Goal: Find specific page/section: Find specific page/section

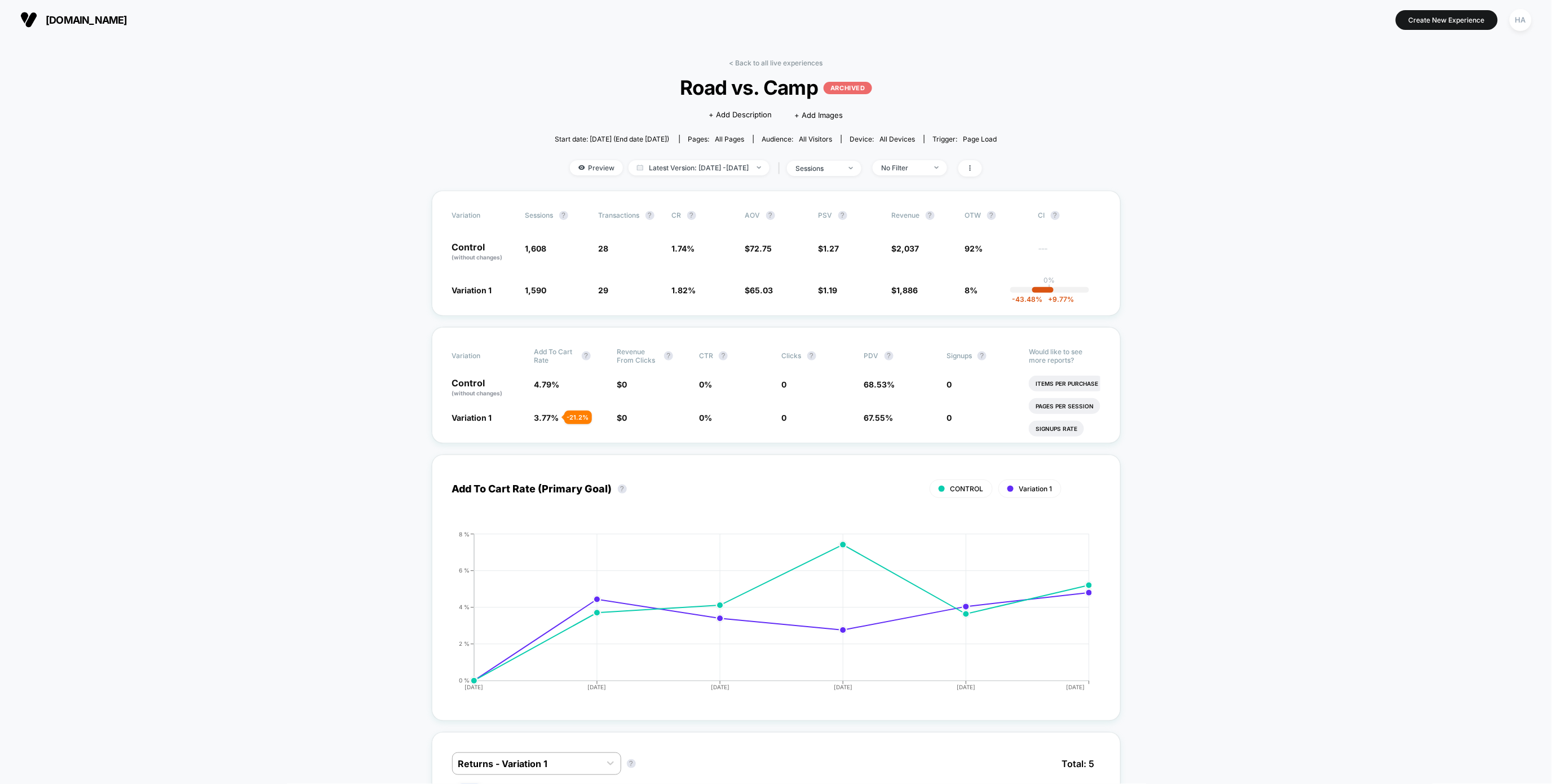
click at [755, 71] on div "< Back to all live experiences Road vs. Camp ARCHIVED Click to edit experience …" at bounding box center [775, 124] width 442 height 132
click at [755, 66] on link "< Back to all live experiences" at bounding box center [776, 63] width 94 height 9
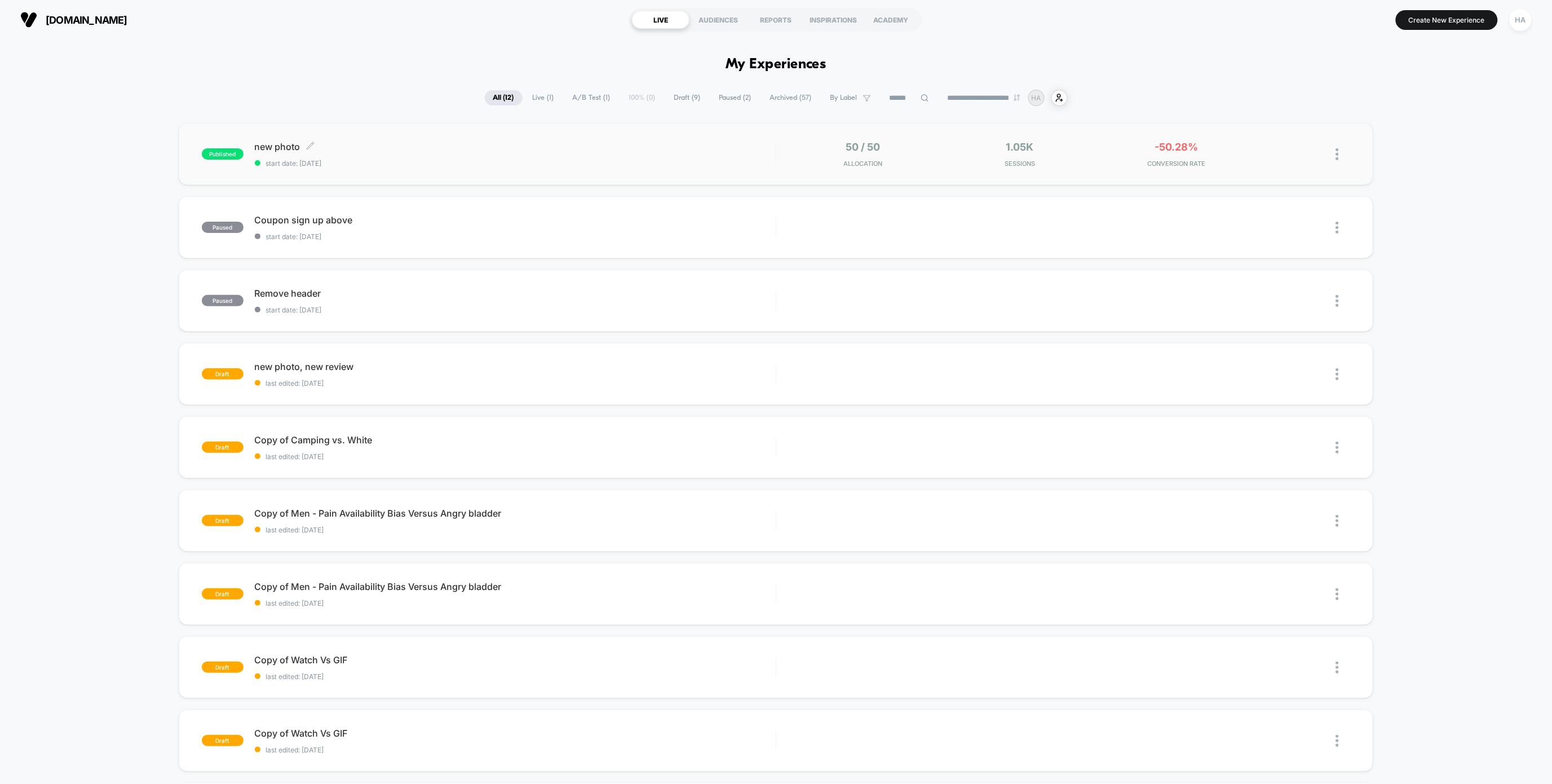
click at [740, 157] on div "new photo Click to edit experience details Click to edit experience details sta…" at bounding box center [515, 154] width 521 height 26
